Goal: Entertainment & Leisure: Consume media (video, audio)

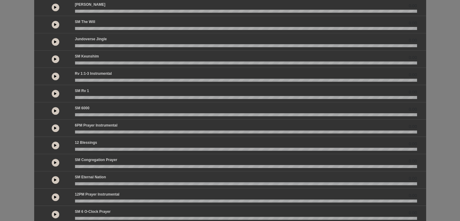
scroll to position [128, 0]
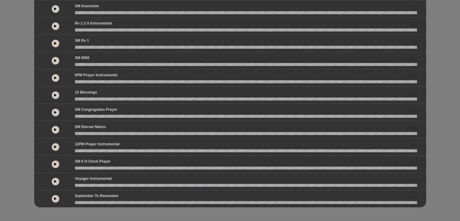
click at [53, 180] on button at bounding box center [56, 182] width 8 height 8
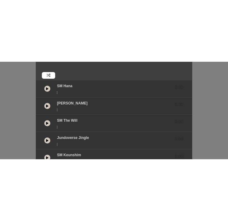
scroll to position [48, 0]
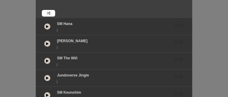
click at [48, 25] on icon at bounding box center [47, 26] width 2 height 3
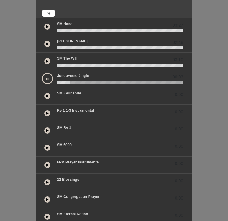
click at [47, 93] on button at bounding box center [47, 96] width 6 height 6
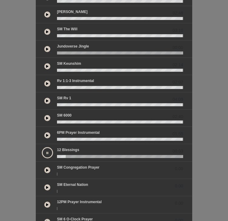
scroll to position [78, 0]
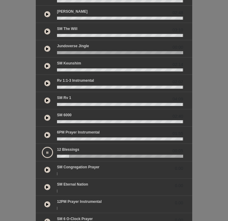
click at [48, 170] on button at bounding box center [47, 170] width 6 height 6
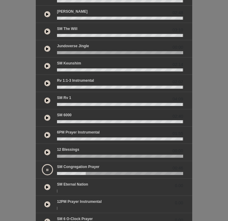
click at [48, 170] on button at bounding box center [47, 169] width 11 height 11
click at [48, 170] on button at bounding box center [47, 169] width 6 height 6
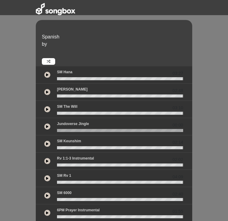
scroll to position [0, 0]
click at [48, 74] on icon at bounding box center [47, 74] width 2 height 3
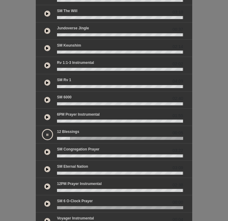
scroll to position [96, 0]
click at [47, 150] on icon at bounding box center [47, 151] width 2 height 3
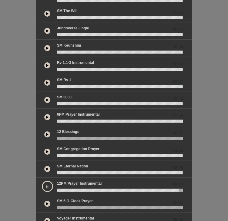
scroll to position [135, 0]
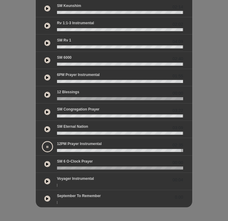
drag, startPoint x: 105, startPoint y: 120, endPoint x: 34, endPoint y: 202, distance: 108.5
click at [34, 202] on section at bounding box center [113, 69] width 163 height 276
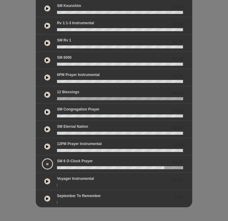
click at [19, 95] on div "Spanish by 03:27 02:48 03:10" at bounding box center [114, 46] width 228 height 323
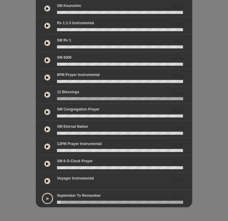
click at [48, 197] on button at bounding box center [47, 198] width 11 height 11
